Goal: Navigation & Orientation: Find specific page/section

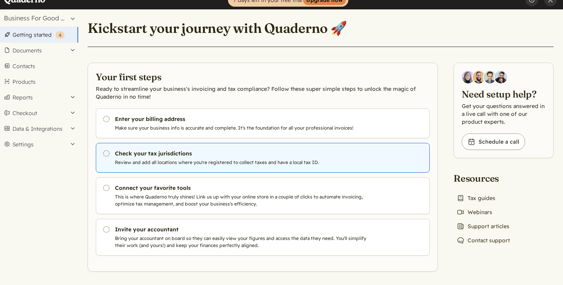
scroll to position [12, 0]
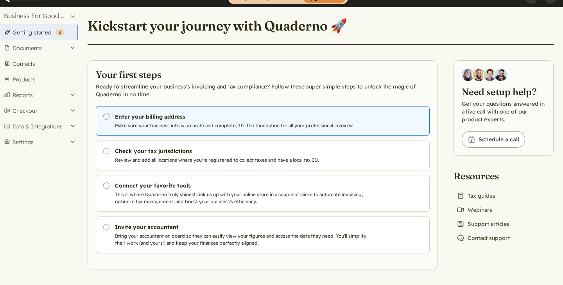
click at [257, 120] on h3 "Enter your billing address" at bounding box center [243, 117] width 256 height 8
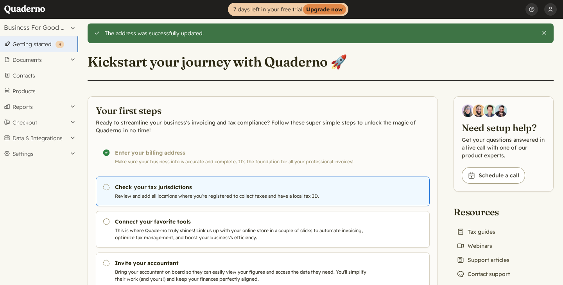
scroll to position [36, 0]
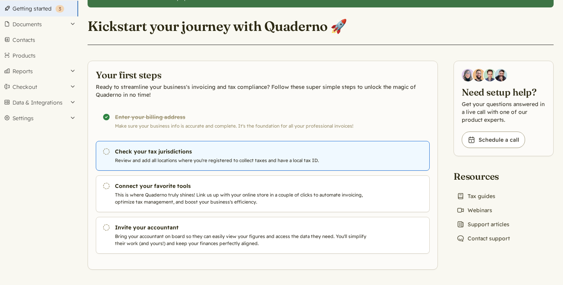
click at [196, 153] on h3 "Check your tax jurisdictions" at bounding box center [243, 151] width 256 height 8
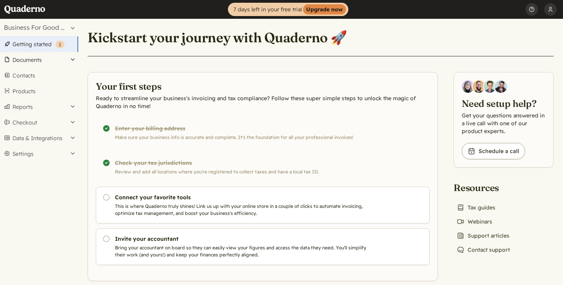
click at [60, 58] on button "Documents" at bounding box center [39, 60] width 78 height 16
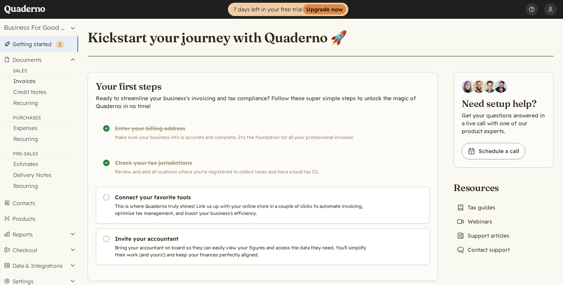
click at [29, 79] on link "Invoices" at bounding box center [39, 80] width 78 height 11
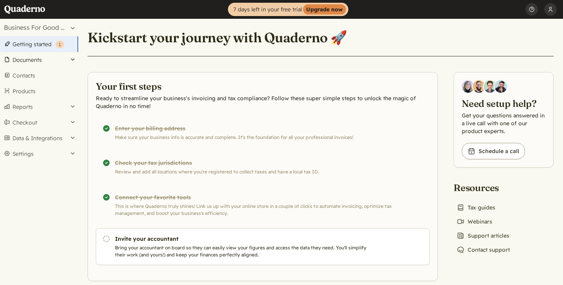
click at [50, 60] on button "Documents" at bounding box center [39, 60] width 78 height 16
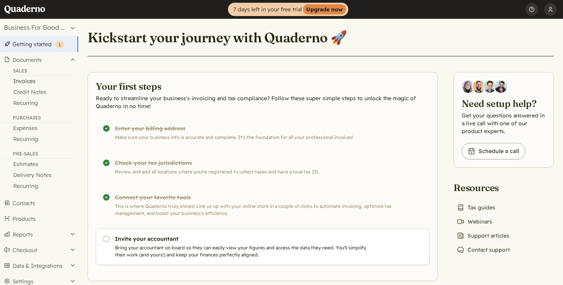
click at [30, 79] on link "Invoices" at bounding box center [39, 80] width 78 height 11
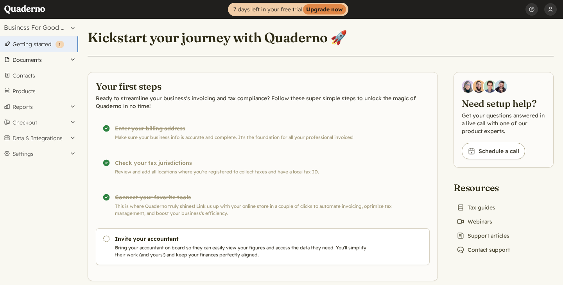
click at [33, 59] on button "Documents" at bounding box center [39, 60] width 78 height 16
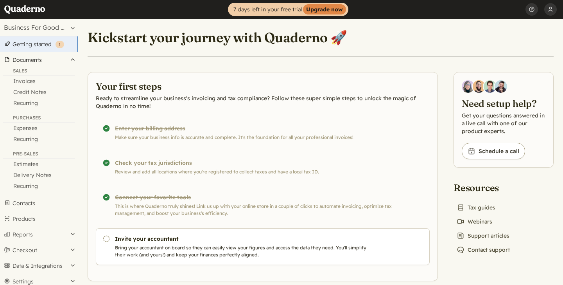
scroll to position [12, 0]
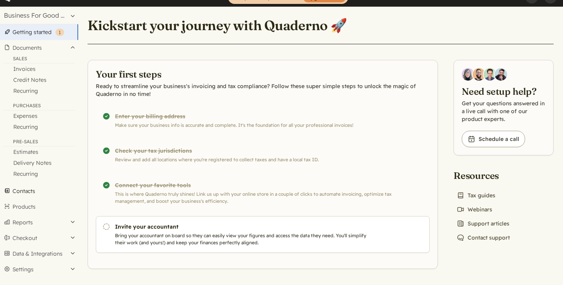
click at [32, 190] on link "Contacts" at bounding box center [39, 191] width 78 height 16
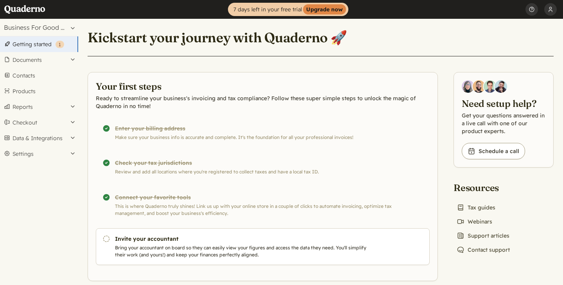
scroll to position [12, 0]
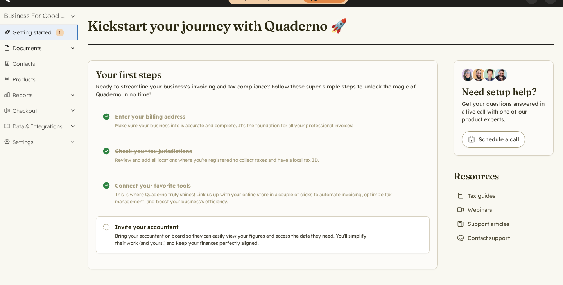
click at [71, 46] on button "Documents" at bounding box center [39, 48] width 78 height 16
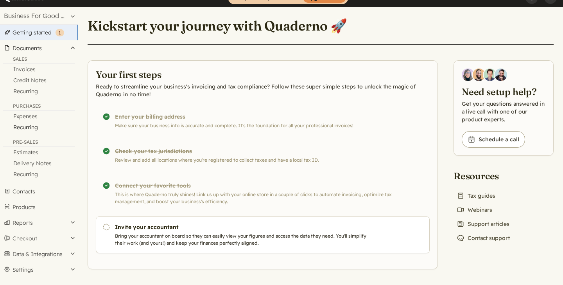
scroll to position [12, 0]
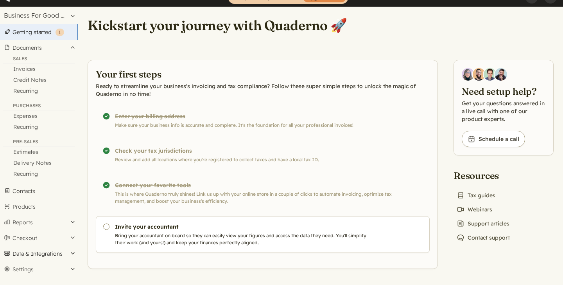
click at [73, 254] on button "Data & Integrations" at bounding box center [39, 254] width 78 height 16
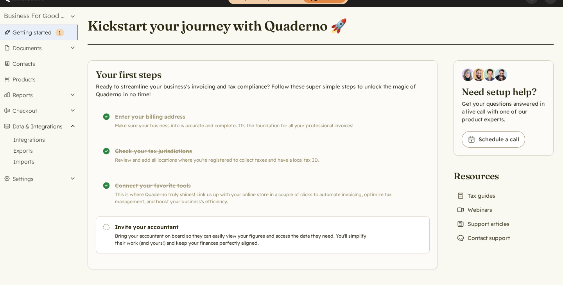
scroll to position [12, 0]
click at [71, 178] on button "Settings" at bounding box center [39, 179] width 78 height 16
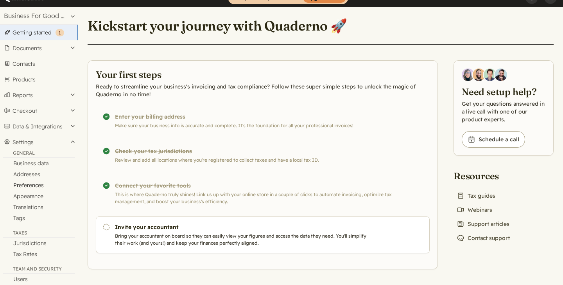
click at [36, 187] on link "Preferences" at bounding box center [39, 185] width 78 height 11
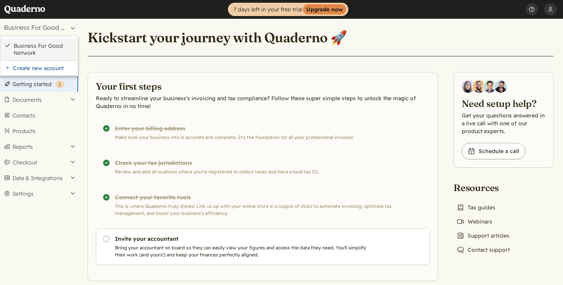
click at [45, 48] on link "Business For Good Network" at bounding box center [44, 49] width 60 height 14
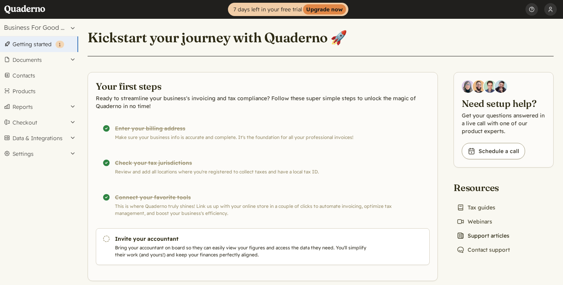
click at [485, 237] on link "News icon Support articles" at bounding box center [483, 235] width 59 height 11
